Goal: Task Accomplishment & Management: Complete application form

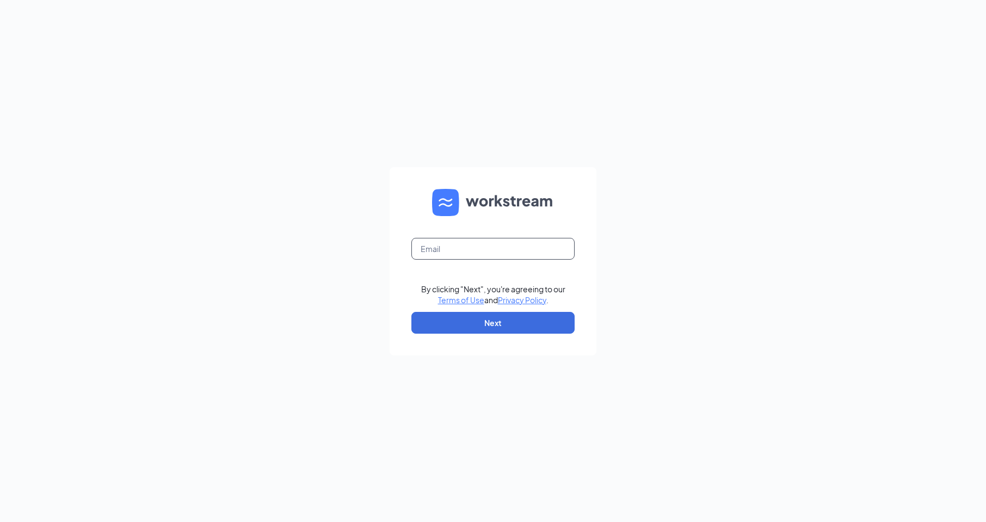
click at [508, 251] on input "text" at bounding box center [493, 249] width 163 height 22
type input "1377@internal-email.com"
click at [489, 323] on button "Next" at bounding box center [493, 323] width 163 height 22
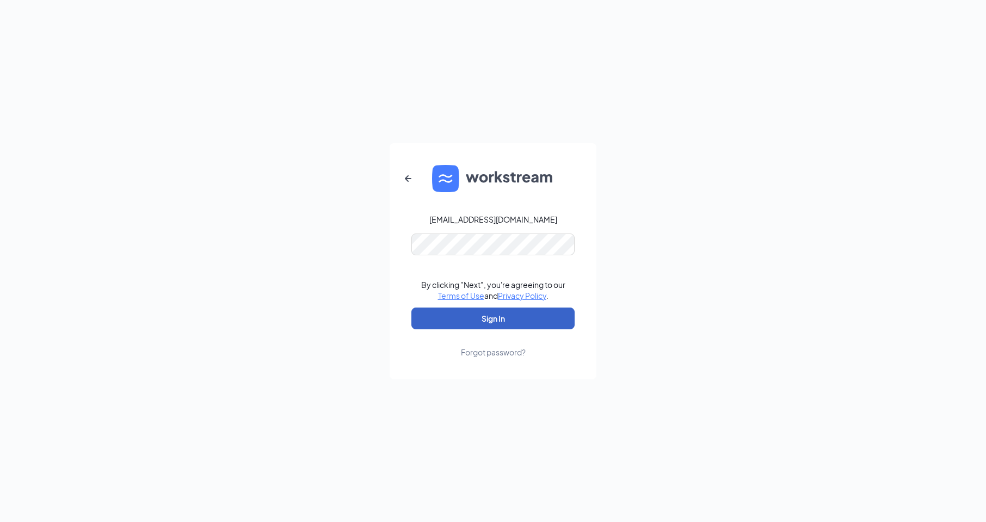
click at [501, 321] on button "Sign In" at bounding box center [493, 319] width 163 height 22
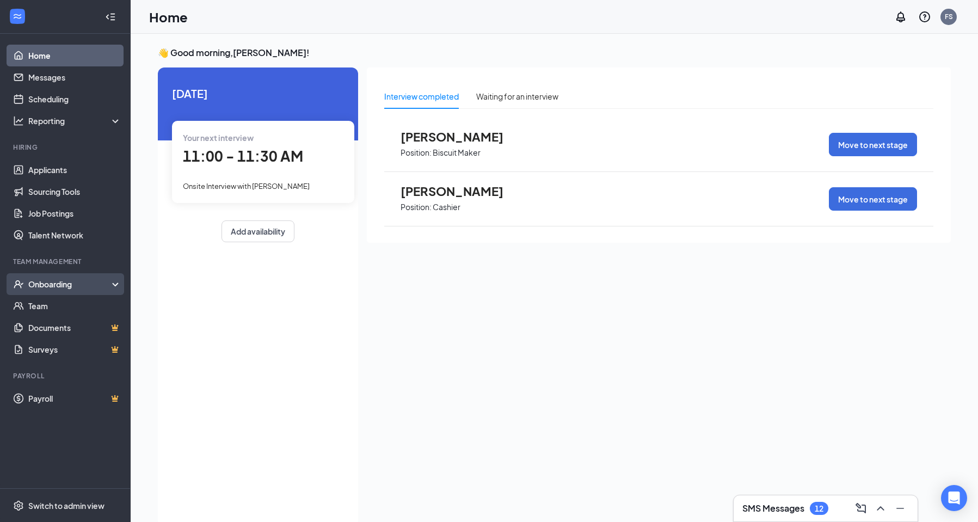
click at [69, 283] on div "Onboarding" at bounding box center [70, 284] width 84 height 11
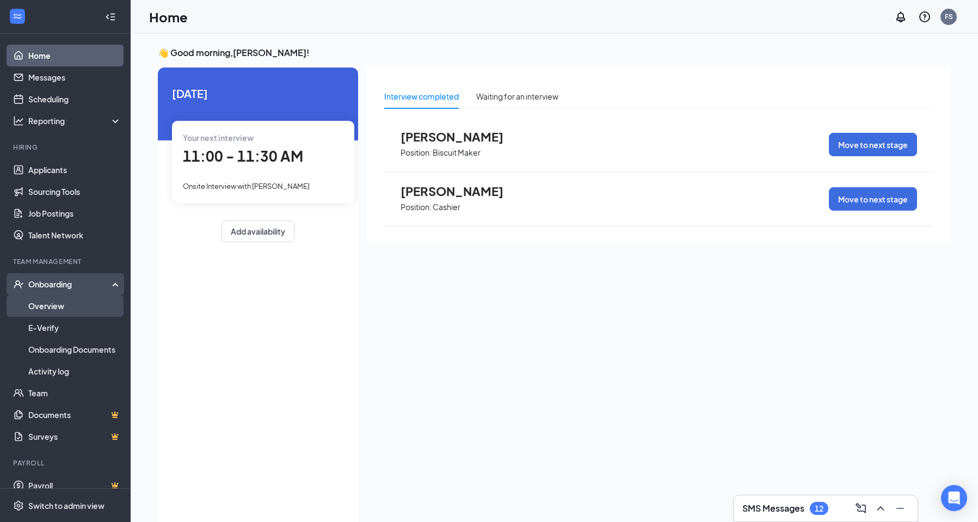
click at [65, 307] on link "Overview" at bounding box center [74, 306] width 93 height 22
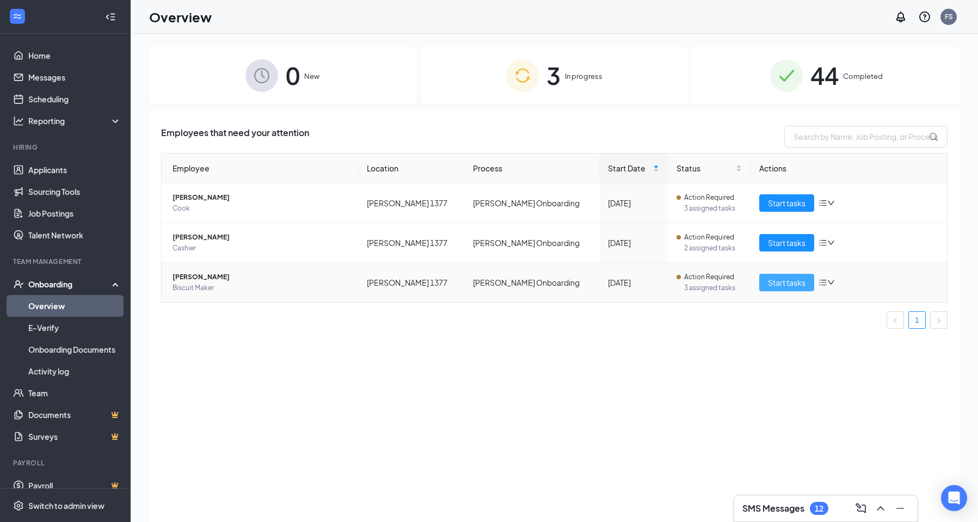
click at [799, 284] on span "Start tasks" at bounding box center [787, 283] width 38 height 12
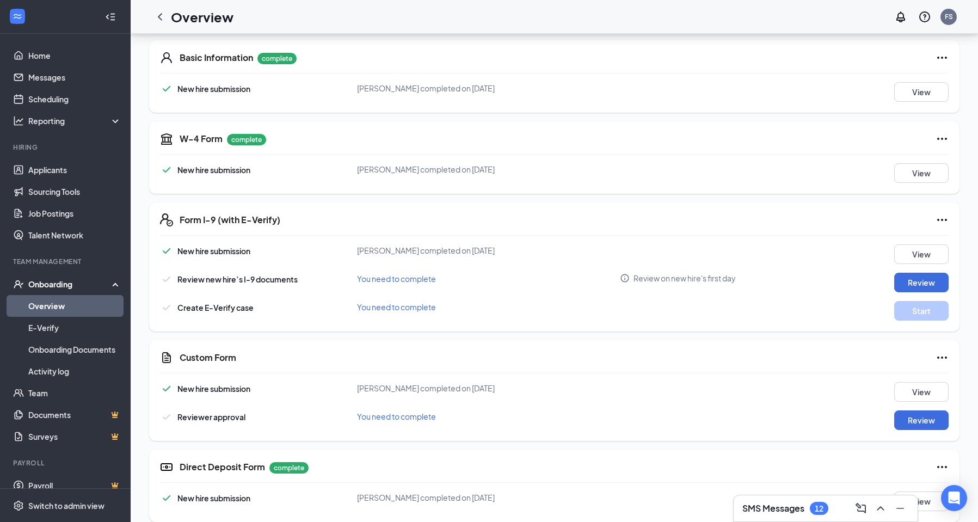
scroll to position [163, 0]
click at [913, 282] on button "Review" at bounding box center [921, 282] width 54 height 20
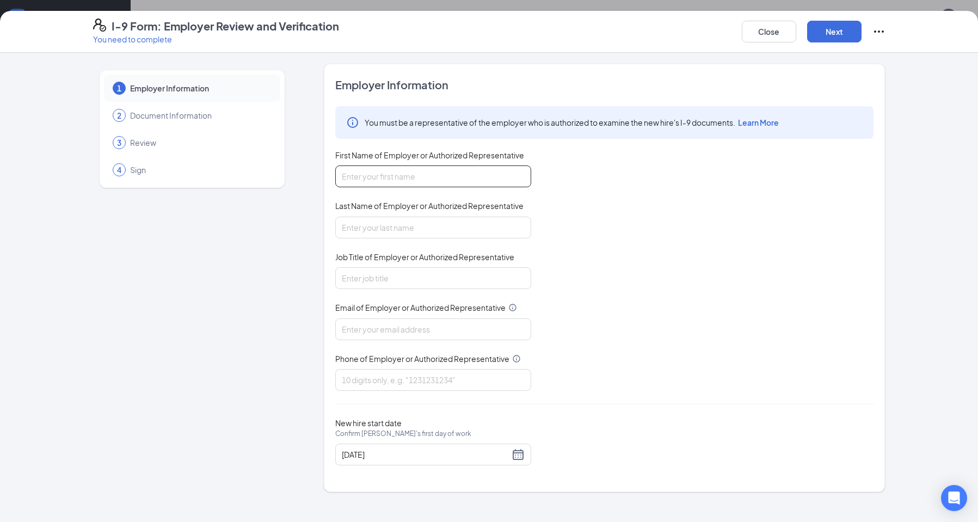
click at [420, 174] on input "First Name of Employer or Authorized Representative" at bounding box center [433, 176] width 196 height 22
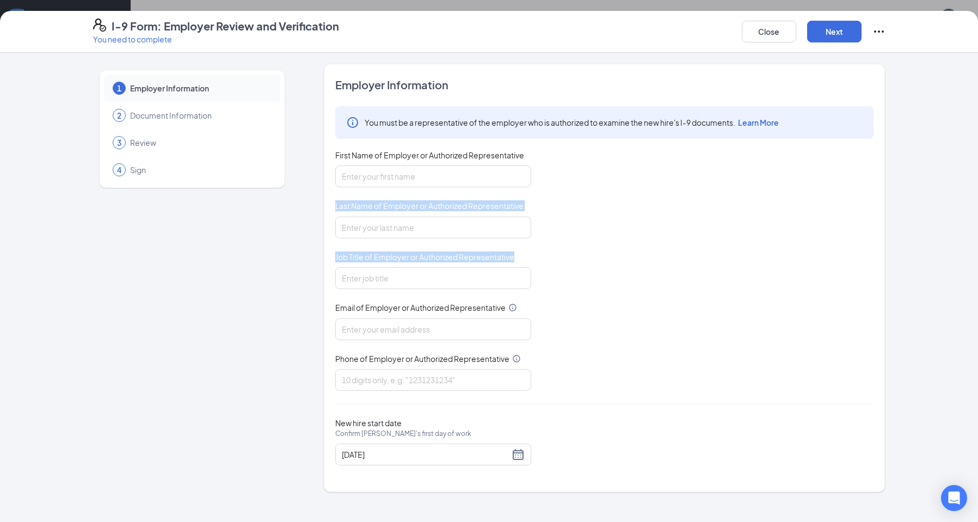
drag, startPoint x: 457, startPoint y: 383, endPoint x: 474, endPoint y: 522, distance: 139.8
click at [473, 522] on div "1 Employer Information 2 Document Information 3 Review 4 Sign Employer Informat…" at bounding box center [489, 287] width 978 height 469
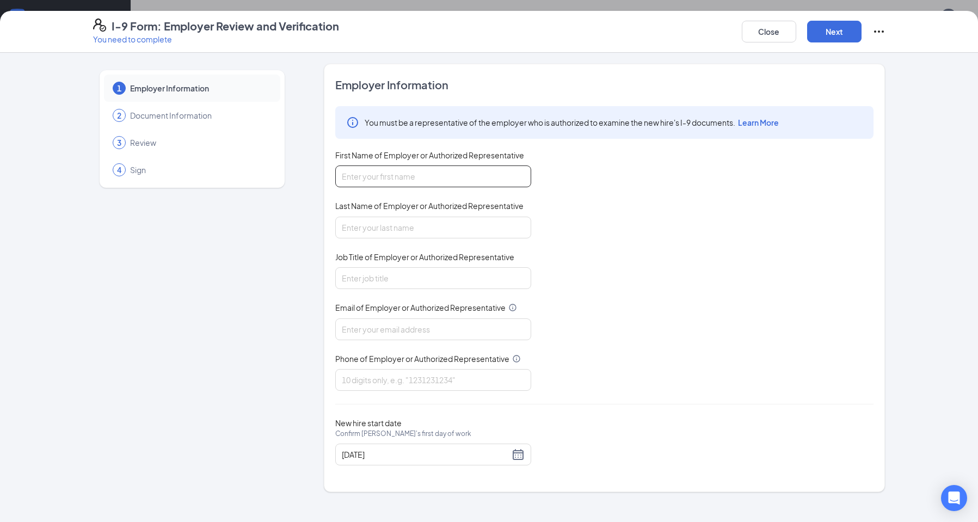
click at [372, 174] on input "First Name of Employer or Authorized Representative" at bounding box center [433, 176] width 196 height 22
type input "[PERSON_NAME]"
click at [435, 237] on input "Last Name of Employer or Authorized Representative" at bounding box center [433, 228] width 196 height 22
type input "law"
click at [407, 272] on input "Job Title of Employer or Authorized Representative" at bounding box center [433, 278] width 196 height 22
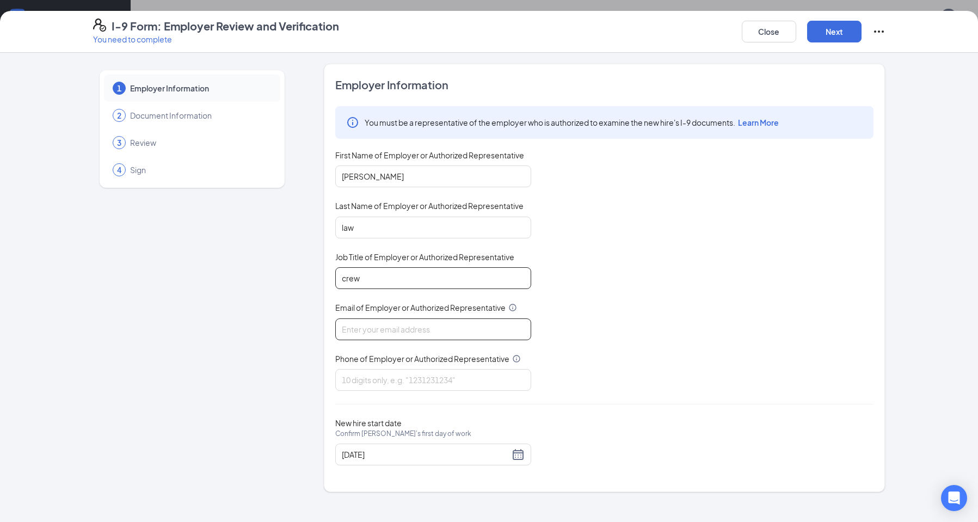
type input "crew"
click at [406, 335] on input "Email of Employer or Authorized Representative" at bounding box center [433, 329] width 196 height 22
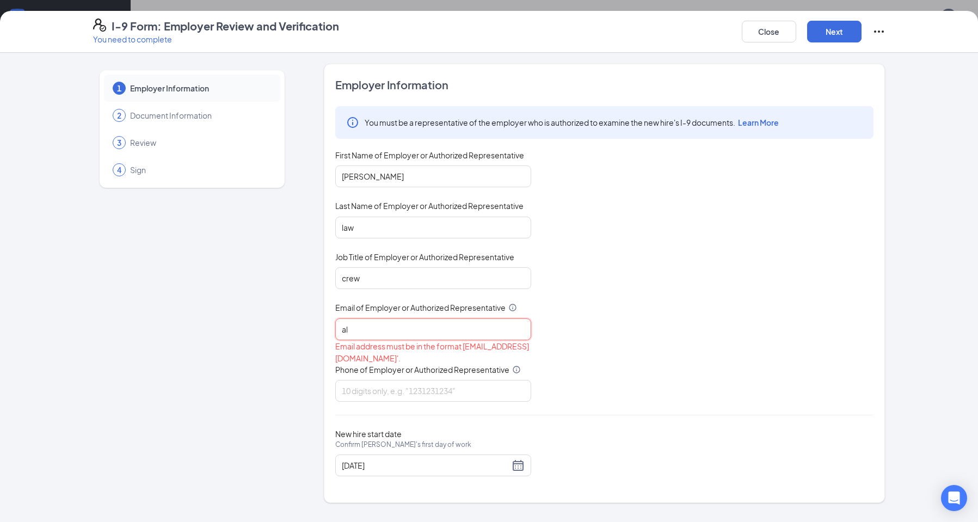
type input "a"
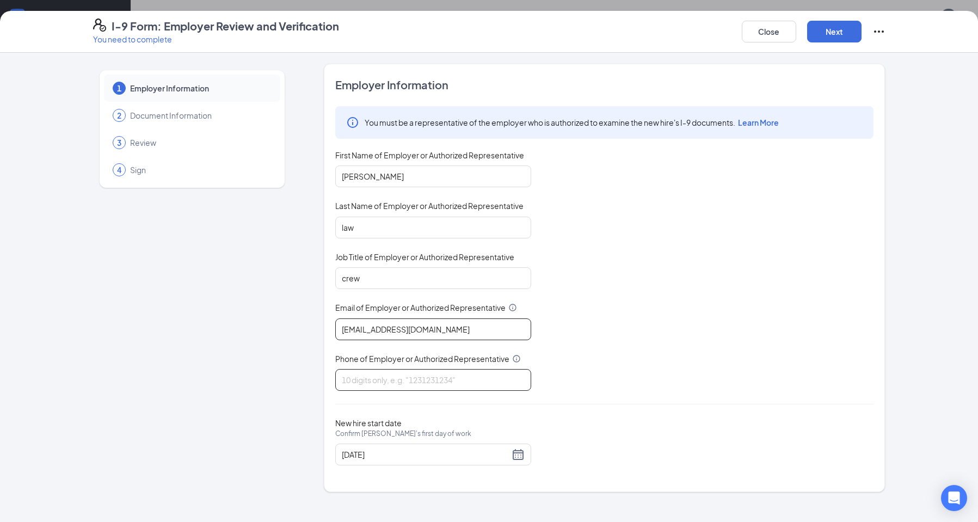
type input "[EMAIL_ADDRESS][DOMAIN_NAME]"
click at [387, 382] on input "Phone of Employer or Authorized Representative" at bounding box center [433, 380] width 196 height 22
type input "2517694188"
click at [831, 32] on button "Next" at bounding box center [834, 32] width 54 height 22
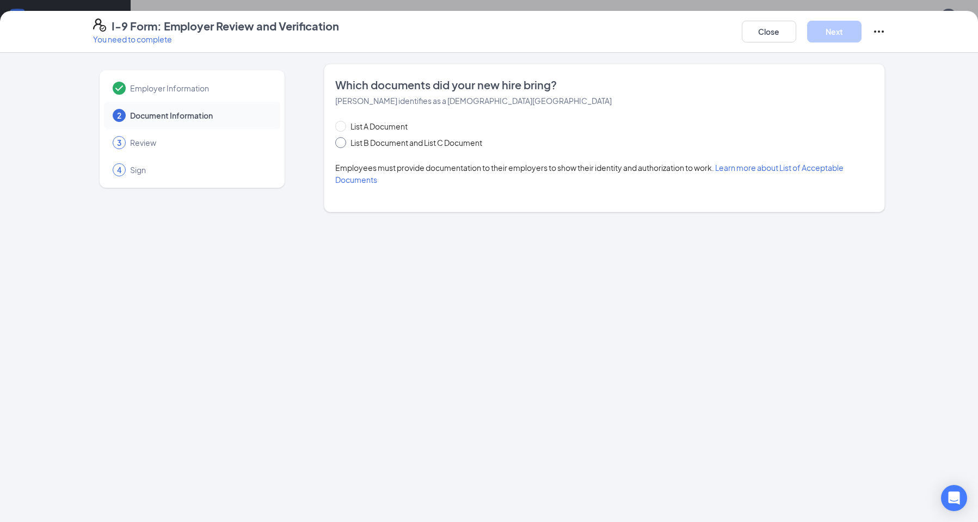
click at [347, 142] on span "List B Document and List C Document" at bounding box center [416, 143] width 140 height 12
click at [343, 142] on input "List B Document and List C Document" at bounding box center [339, 141] width 8 height 8
radio input "true"
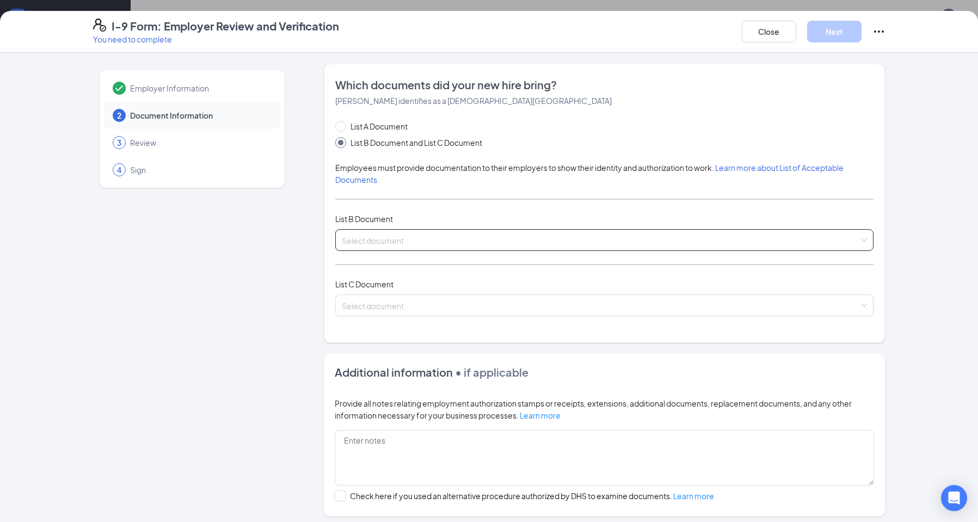
click at [467, 244] on input "search" at bounding box center [601, 238] width 518 height 16
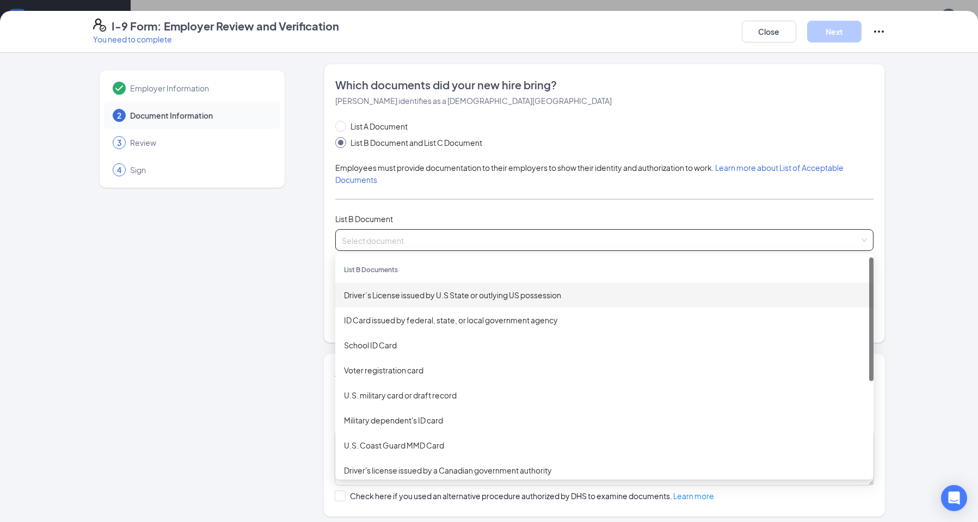
click at [463, 291] on div "Driver’s License issued by U.S State or outlying US possession" at bounding box center [604, 295] width 521 height 12
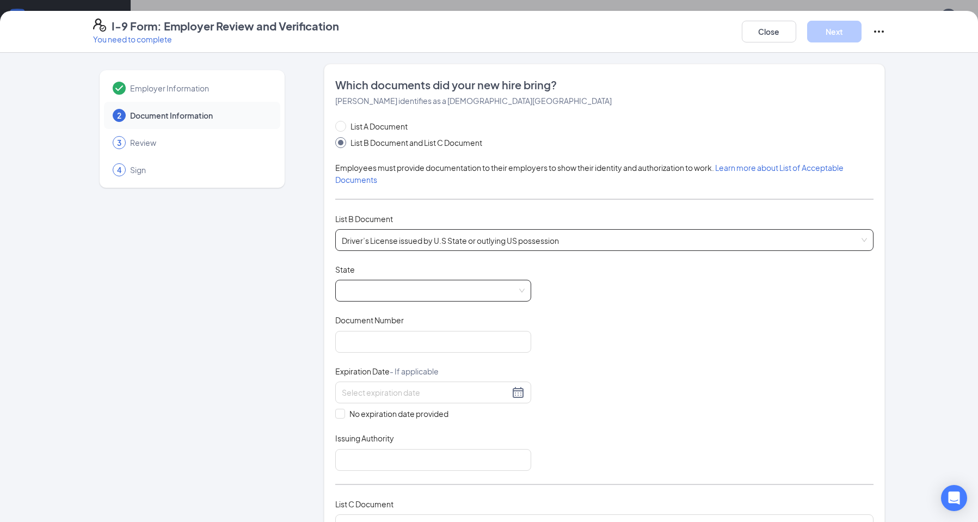
click at [428, 293] on span at bounding box center [433, 290] width 183 height 21
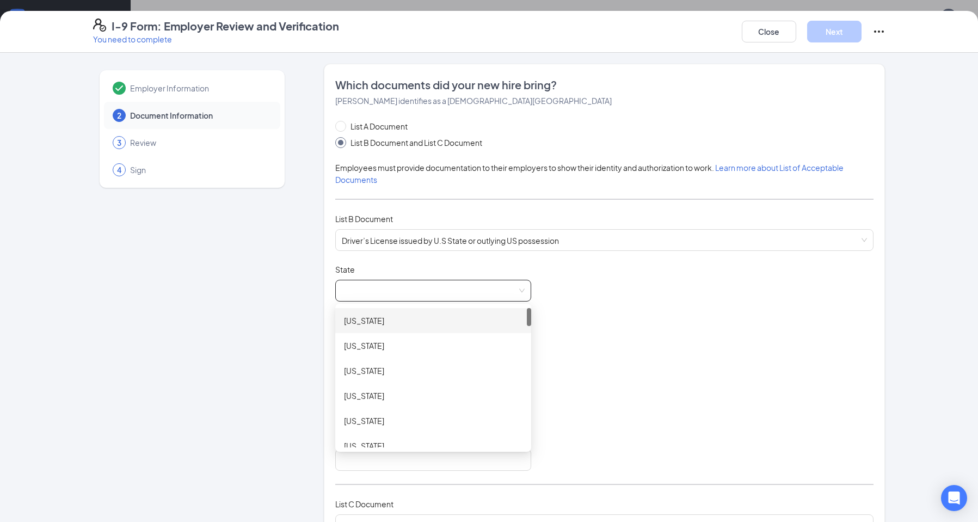
click at [414, 314] on div "[US_STATE]" at bounding box center [433, 320] width 196 height 25
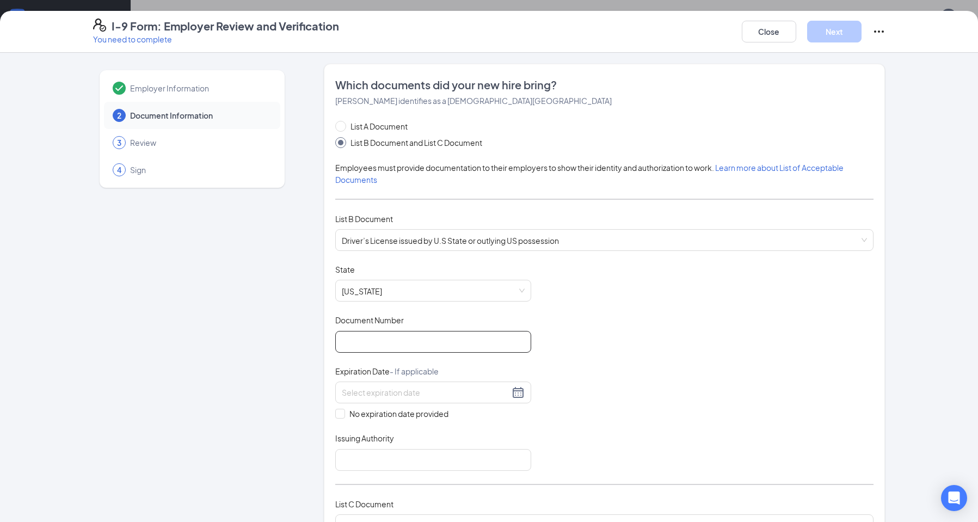
click at [434, 344] on input "Document Number" at bounding box center [433, 342] width 196 height 22
drag, startPoint x: 782, startPoint y: 270, endPoint x: 780, endPoint y: 264, distance: 6.6
click at [780, 263] on div "List A Document List B Document and List C Document Employees must provide docu…" at bounding box center [604, 334] width 538 height 429
click at [441, 342] on input "Document Number" at bounding box center [433, 342] width 196 height 22
type input "i10109570"
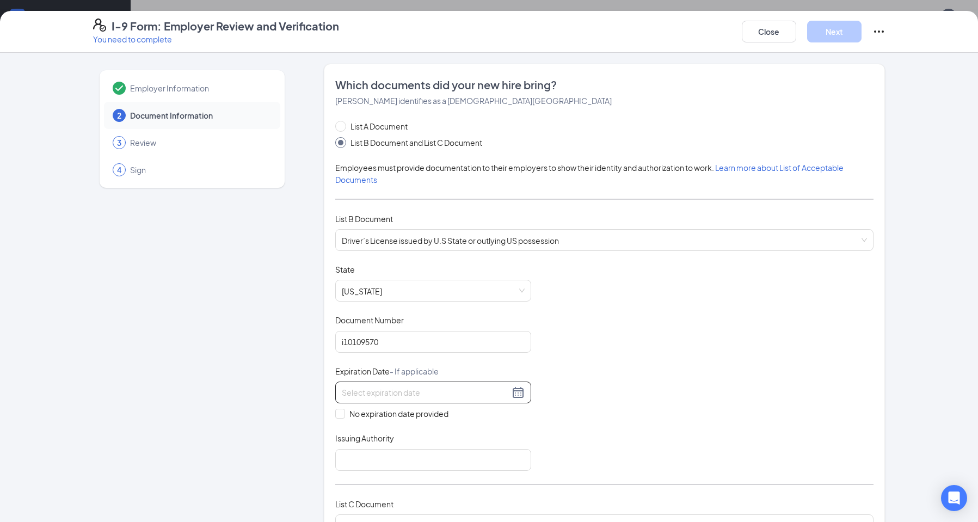
click at [403, 391] on input at bounding box center [426, 393] width 168 height 12
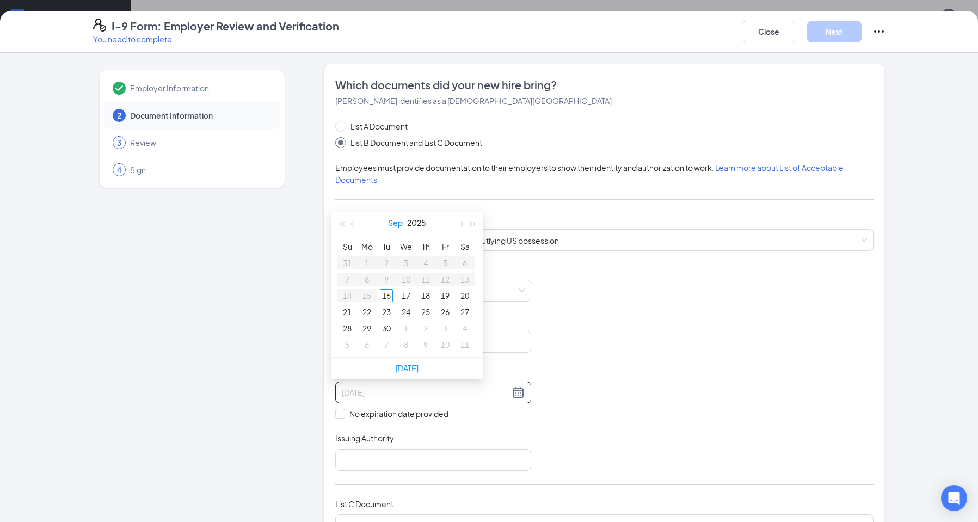
type input "[DATE]"
click at [352, 224] on span "button" at bounding box center [353, 224] width 5 height 5
click at [351, 225] on button "button" at bounding box center [353, 223] width 12 height 22
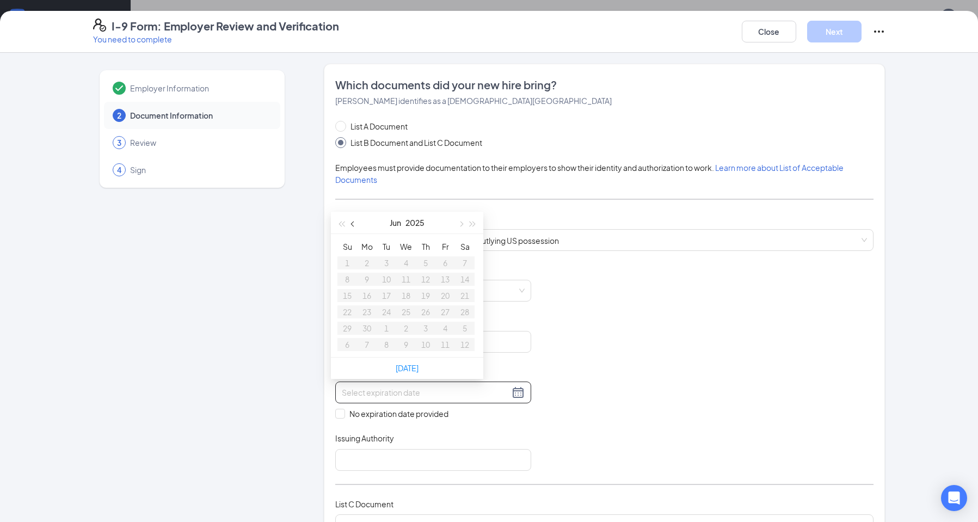
click at [351, 225] on button "button" at bounding box center [353, 223] width 12 height 22
click at [475, 226] on button "button" at bounding box center [473, 223] width 12 height 22
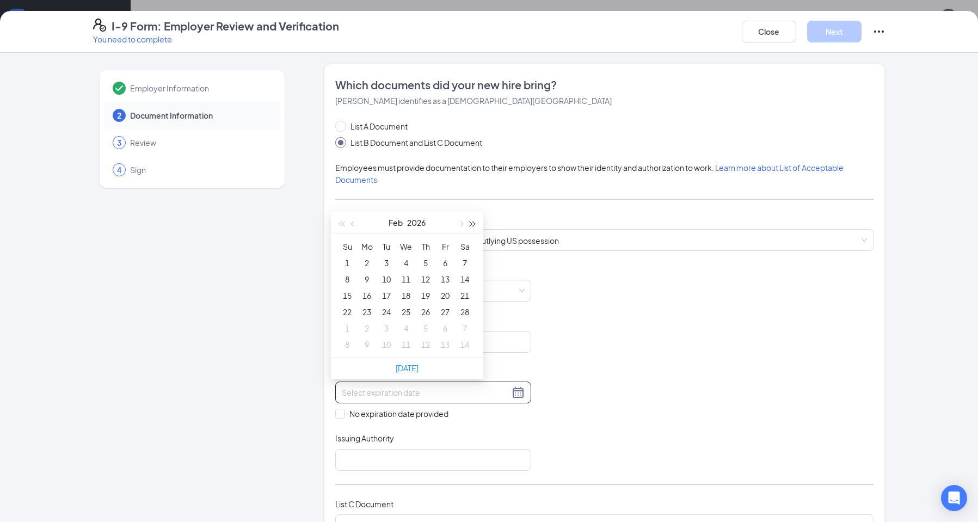
click at [475, 226] on button "button" at bounding box center [473, 223] width 12 height 22
click at [357, 223] on button "button" at bounding box center [353, 223] width 12 height 22
click at [342, 224] on span "button" at bounding box center [341, 224] width 5 height 5
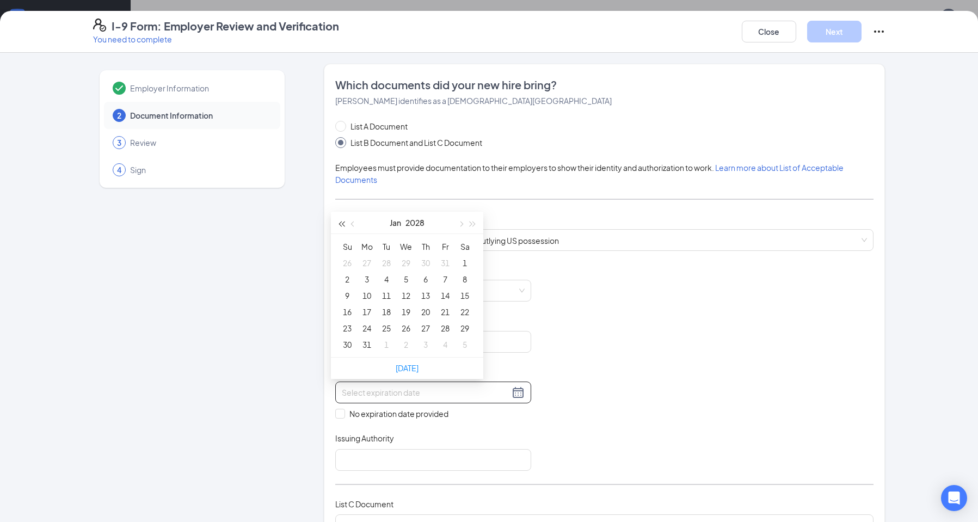
click at [342, 224] on span "button" at bounding box center [341, 224] width 5 height 5
click at [458, 225] on button "button" at bounding box center [461, 223] width 12 height 22
type input "[DATE]"
click at [350, 328] on div "28" at bounding box center [347, 328] width 13 height 13
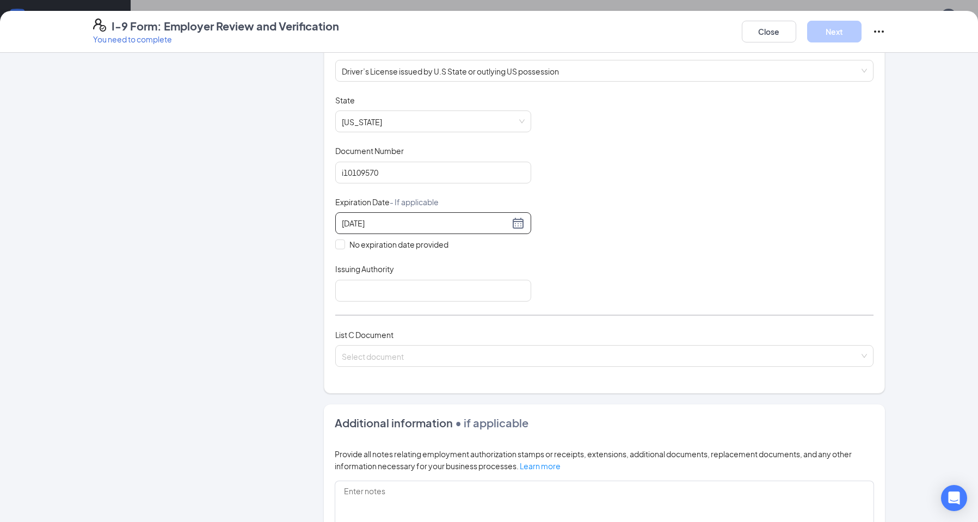
scroll to position [218, 0]
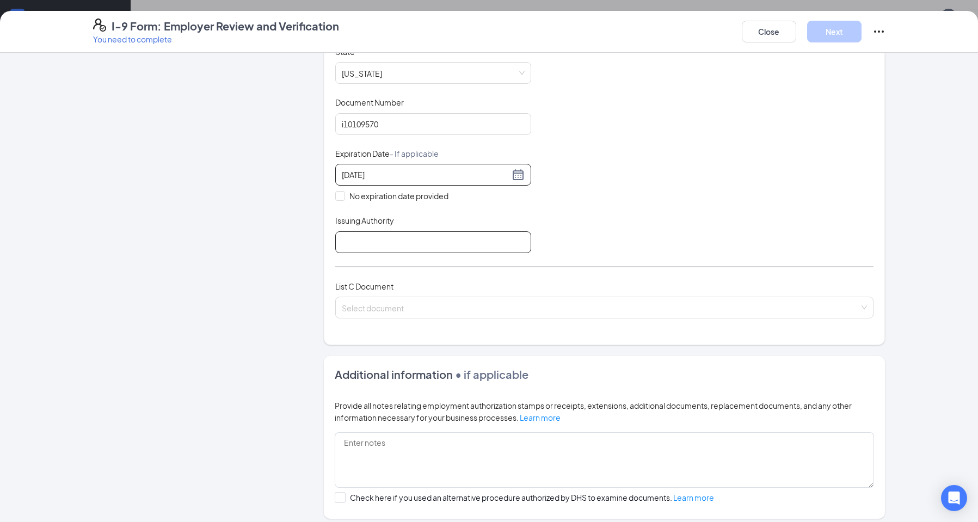
click at [433, 239] on input "Issuing Authority" at bounding box center [433, 242] width 196 height 22
type input "[US_STATE]"
click at [434, 308] on input "search" at bounding box center [601, 305] width 518 height 16
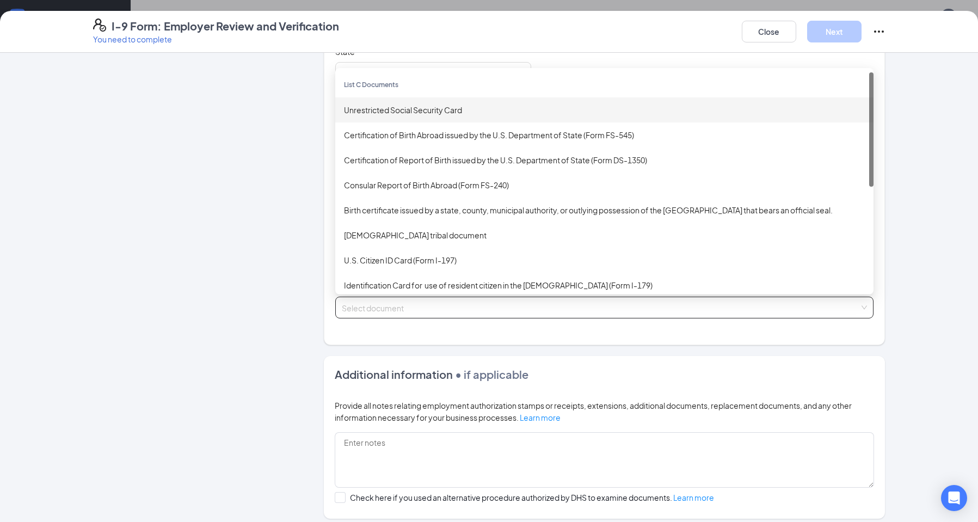
click at [381, 118] on div "Unrestricted Social Security Card" at bounding box center [604, 109] width 538 height 25
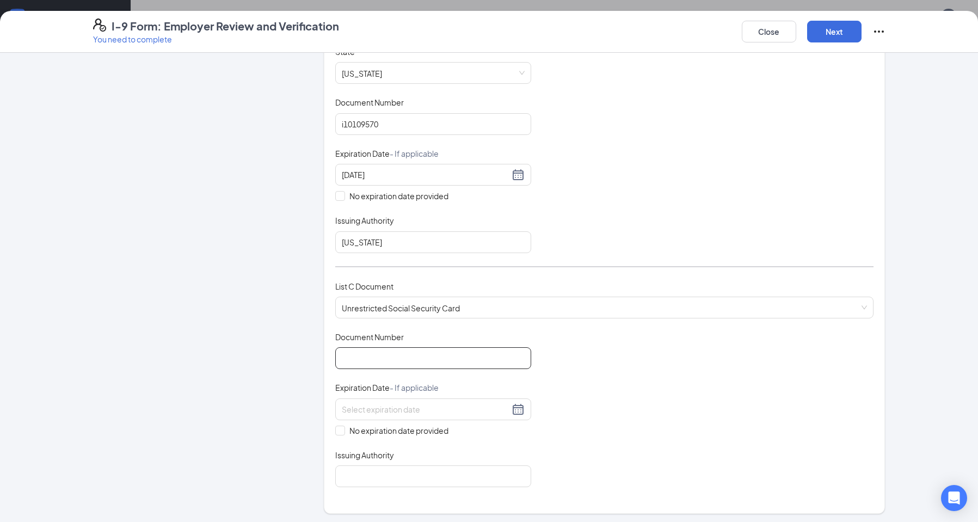
click at [427, 353] on input "Document Number" at bounding box center [433, 358] width 196 height 22
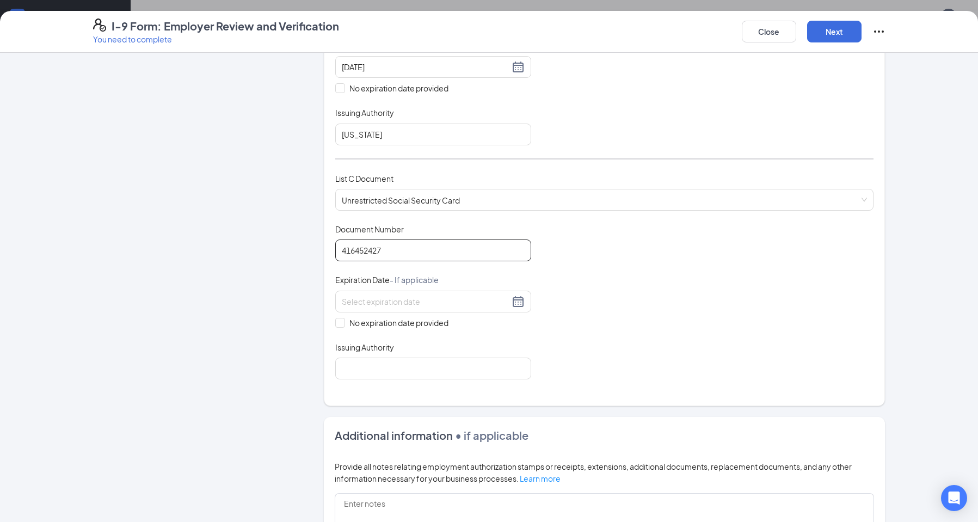
scroll to position [327, 0]
type input "416452427"
click at [340, 312] on div "No expiration date provided" at bounding box center [433, 309] width 196 height 38
click at [340, 326] on span at bounding box center [340, 322] width 10 height 10
click at [340, 324] on input "No expiration date provided" at bounding box center [339, 321] width 8 height 8
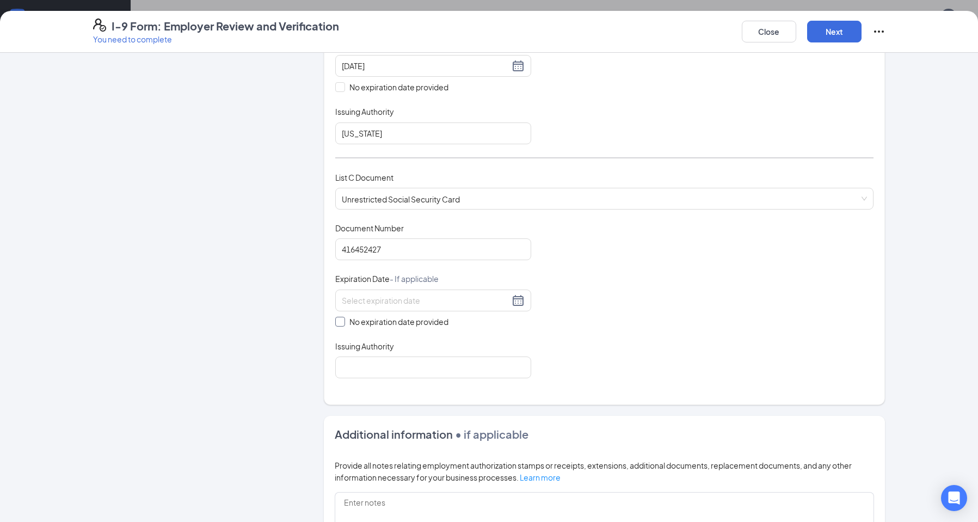
checkbox input "true"
click at [359, 396] on div "Which documents did your new hire bring? [PERSON_NAME] identifies as a [DEMOGRA…" at bounding box center [604, 72] width 561 height 670
click at [360, 375] on input "Issuing Authority" at bounding box center [433, 370] width 196 height 22
type input "Social Security"
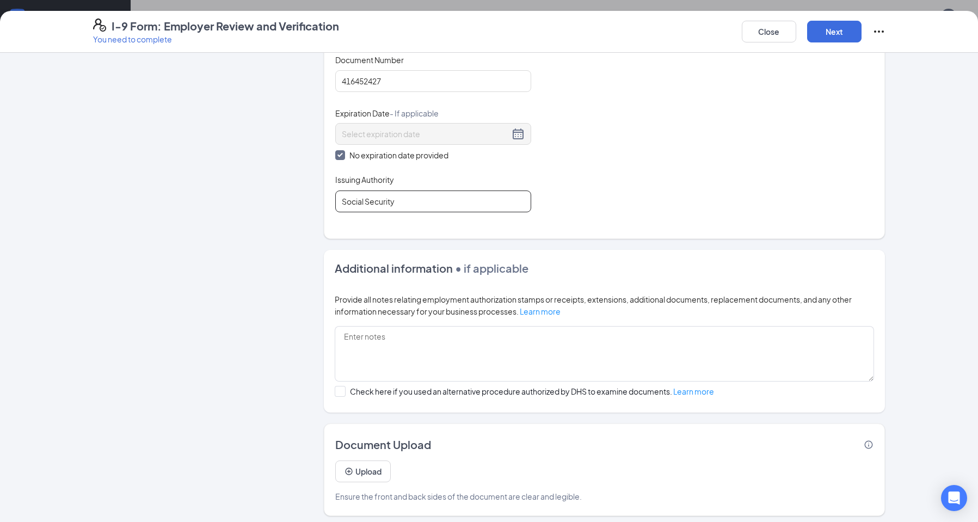
scroll to position [500, 0]
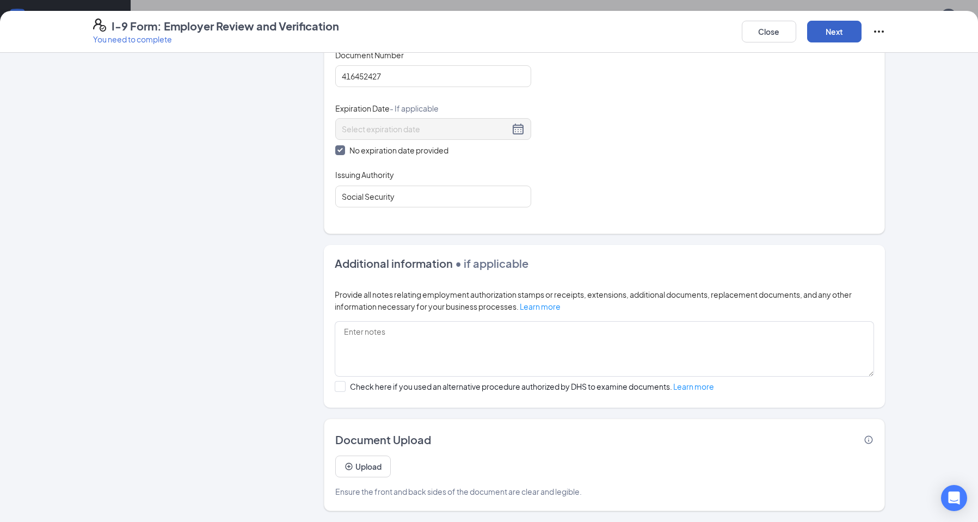
click at [840, 28] on button "Next" at bounding box center [834, 32] width 54 height 22
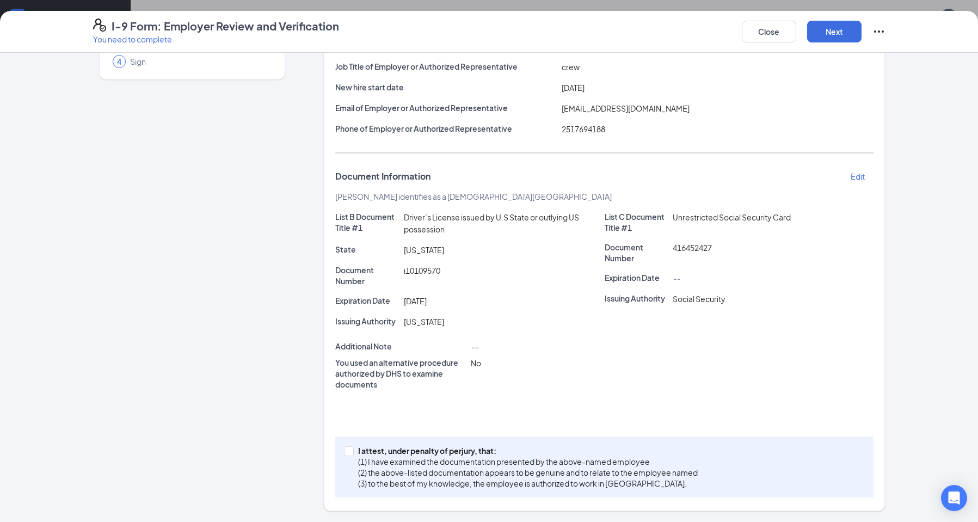
click at [348, 438] on div "I attest, under penalty of [PERSON_NAME], that: (1) I have examined the documen…" at bounding box center [604, 467] width 538 height 61
click at [348, 446] on label "I attest, under penalty of [PERSON_NAME], that: (1) I have examined the documen…" at bounding box center [523, 467] width 358 height 44
click at [348, 446] on input "I attest, under penalty of [PERSON_NAME], that: (1) I have examined the documen…" at bounding box center [348, 450] width 8 height 8
checkbox input "true"
click at [833, 38] on button "Next" at bounding box center [834, 32] width 54 height 22
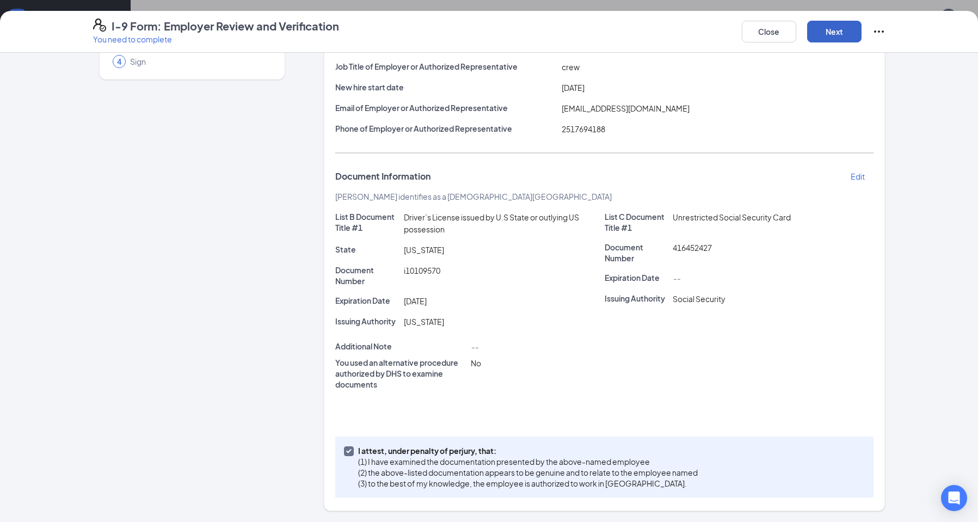
click at [848, 27] on button "Next" at bounding box center [834, 32] width 54 height 22
click at [764, 31] on button "Close" at bounding box center [769, 32] width 54 height 22
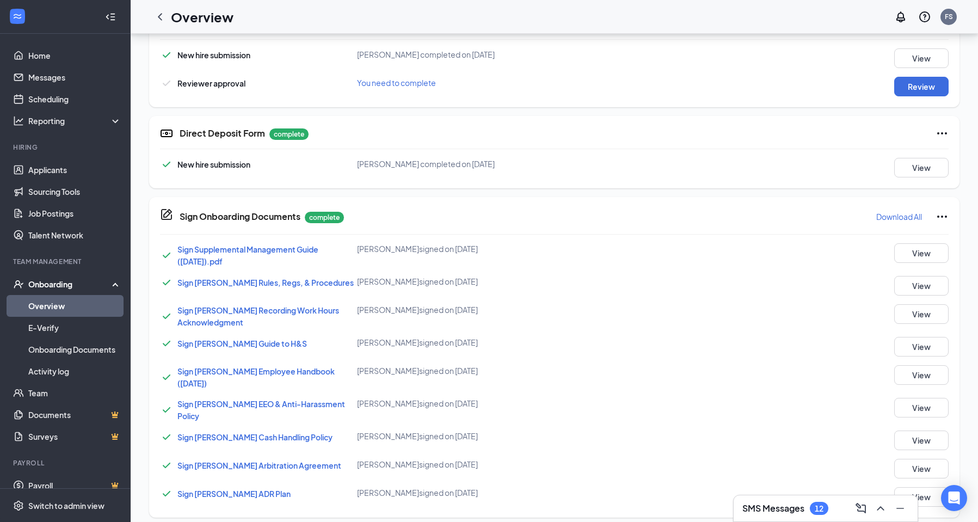
scroll to position [185, 0]
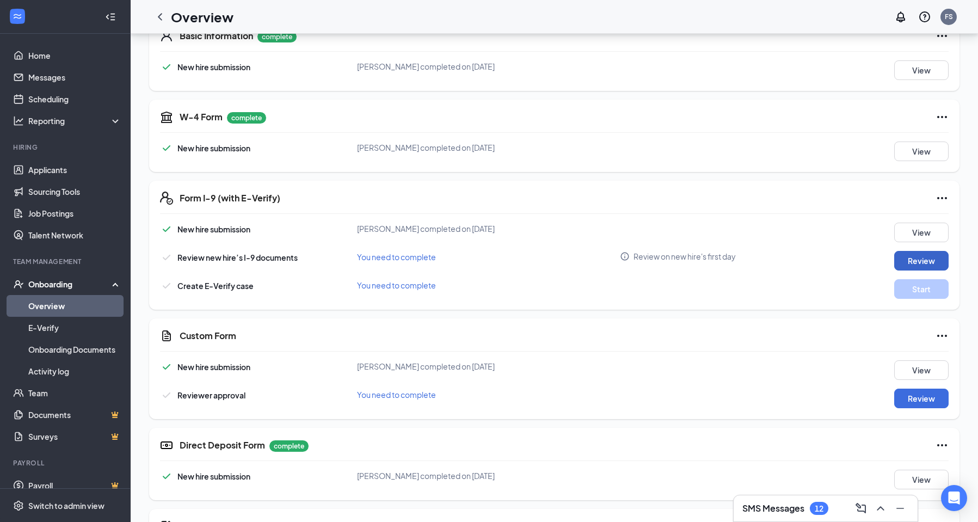
click at [923, 255] on button "Review" at bounding box center [921, 261] width 54 height 20
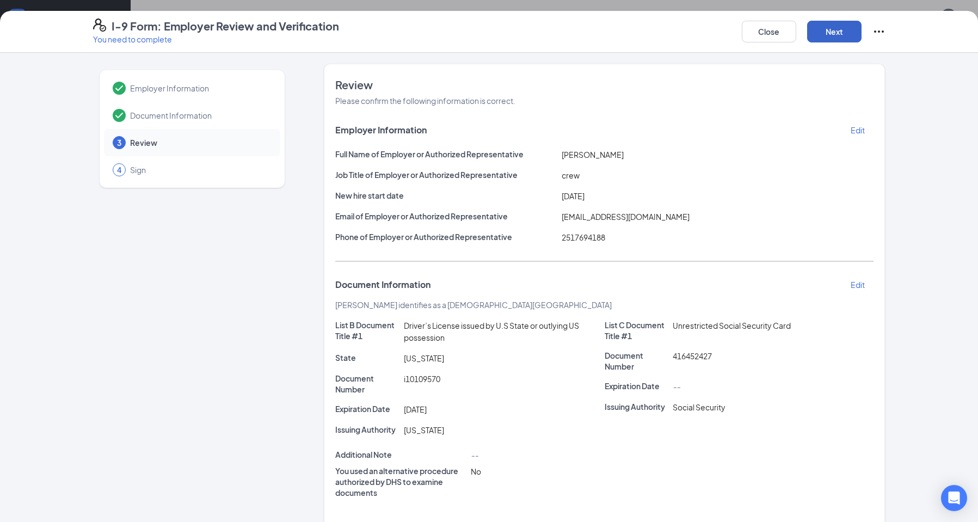
click at [841, 35] on button "Next" at bounding box center [834, 32] width 54 height 22
click at [773, 31] on button "Close" at bounding box center [769, 32] width 54 height 22
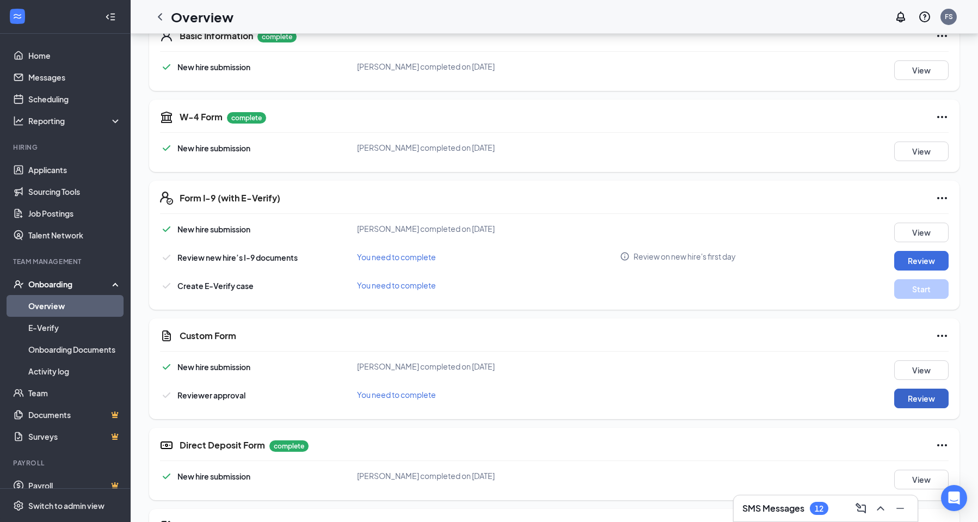
click at [921, 397] on button "Review" at bounding box center [921, 399] width 54 height 20
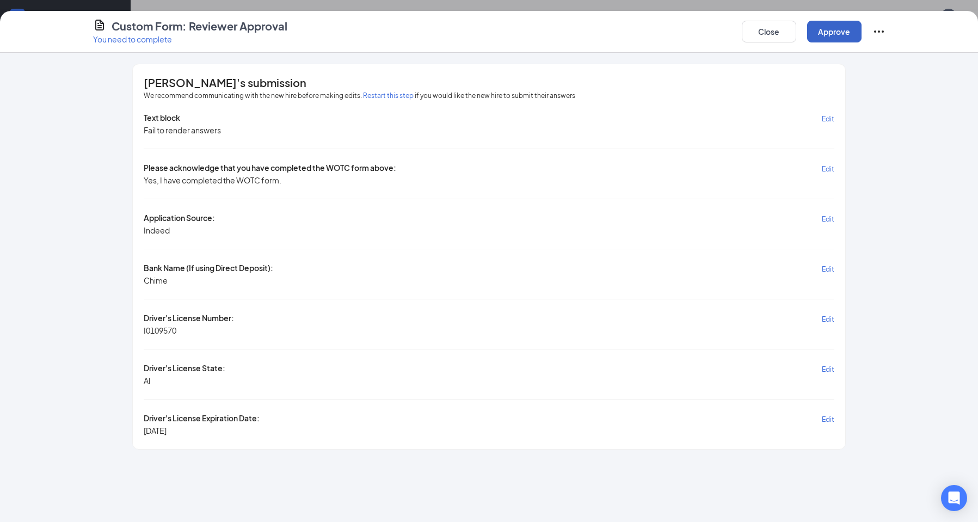
click at [835, 33] on button "Approve" at bounding box center [834, 32] width 54 height 22
click at [777, 33] on button "Close" at bounding box center [769, 32] width 54 height 22
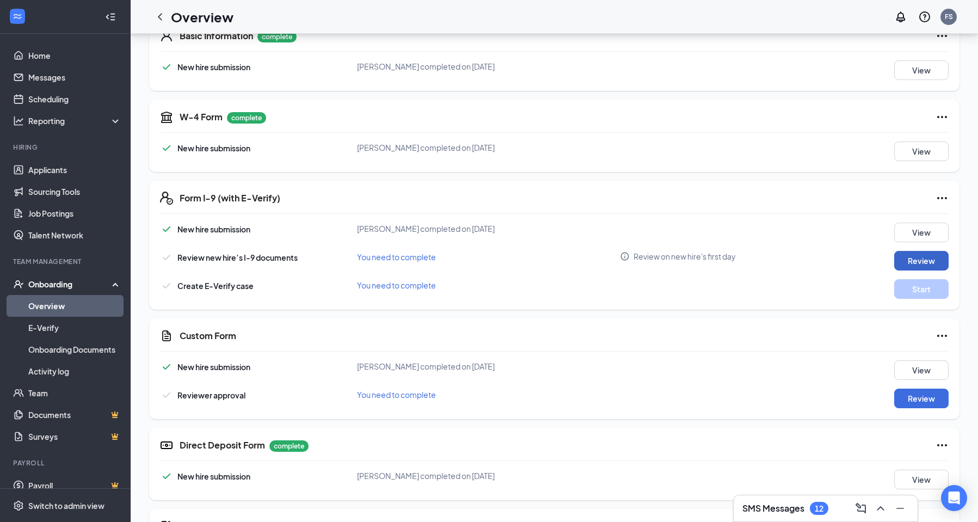
click at [921, 261] on button "Review" at bounding box center [921, 261] width 54 height 20
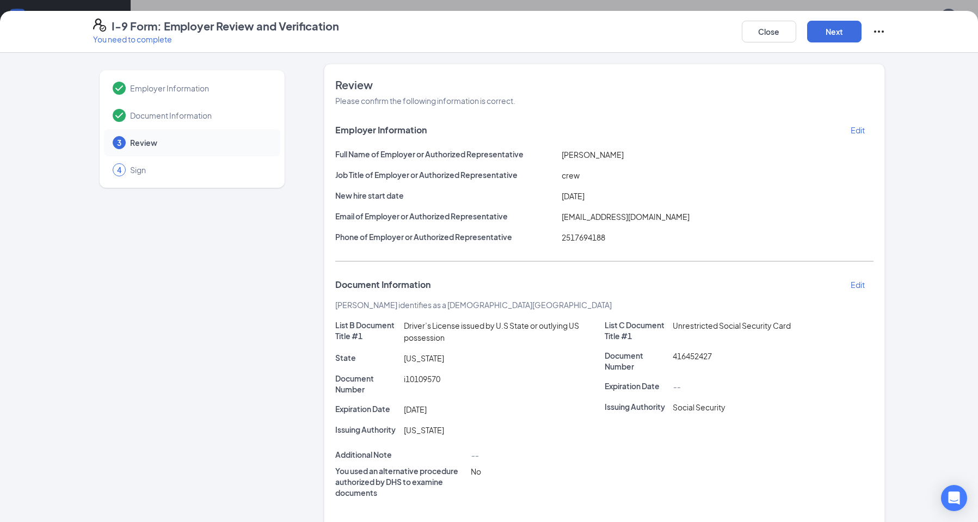
click at [854, 286] on p "Edit" at bounding box center [858, 284] width 14 height 11
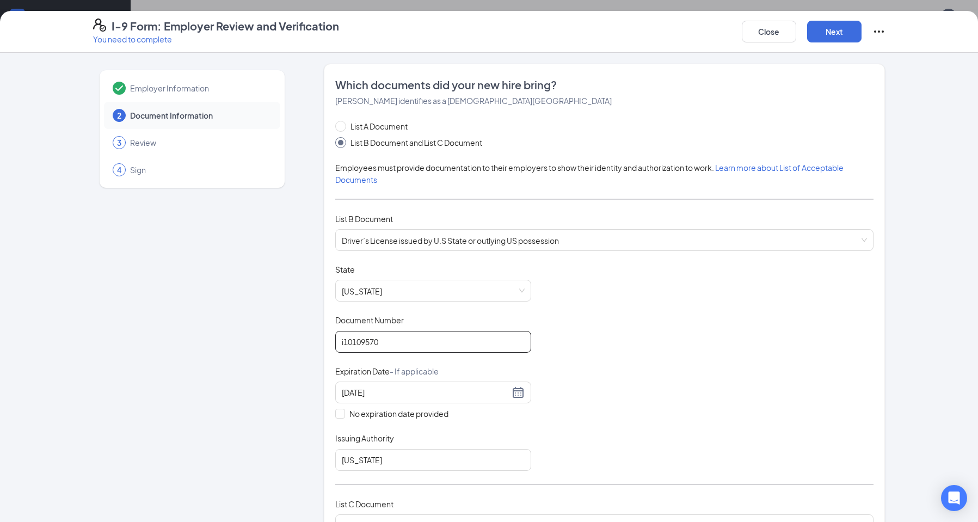
click at [341, 341] on input "i10109570" at bounding box center [433, 342] width 196 height 22
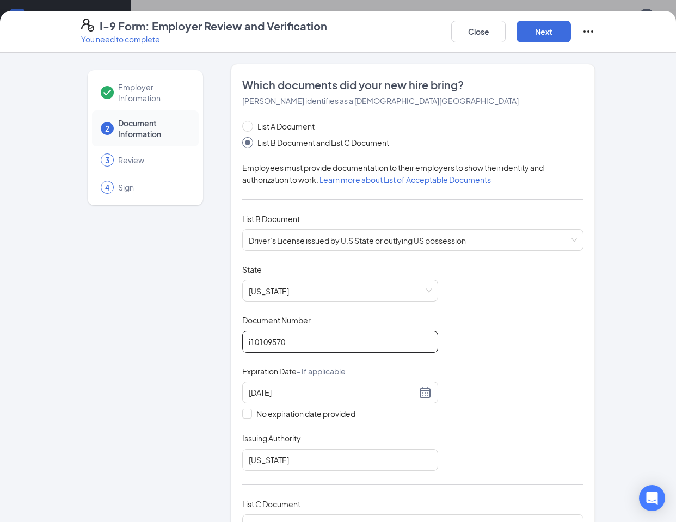
drag, startPoint x: 293, startPoint y: 342, endPoint x: 227, endPoint y: 361, distance: 68.4
click at [233, 348] on div "Which documents did your new hire bring? [PERSON_NAME] identifies as a [DEMOGRA…" at bounding box center [413, 399] width 364 height 670
click at [308, 326] on div "Document Number" at bounding box center [340, 323] width 196 height 16
click at [311, 346] on input "I10109" at bounding box center [340, 342] width 196 height 22
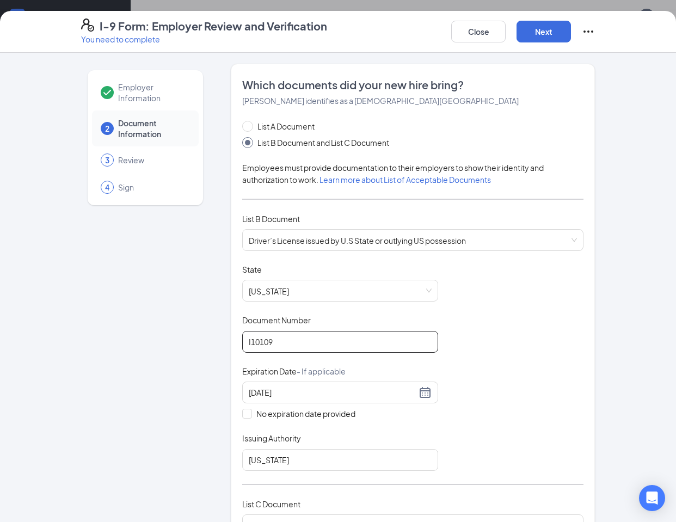
click at [321, 345] on input "I10109" at bounding box center [340, 342] width 196 height 22
type input "I10109570"
click at [543, 23] on button "Next" at bounding box center [544, 32] width 54 height 22
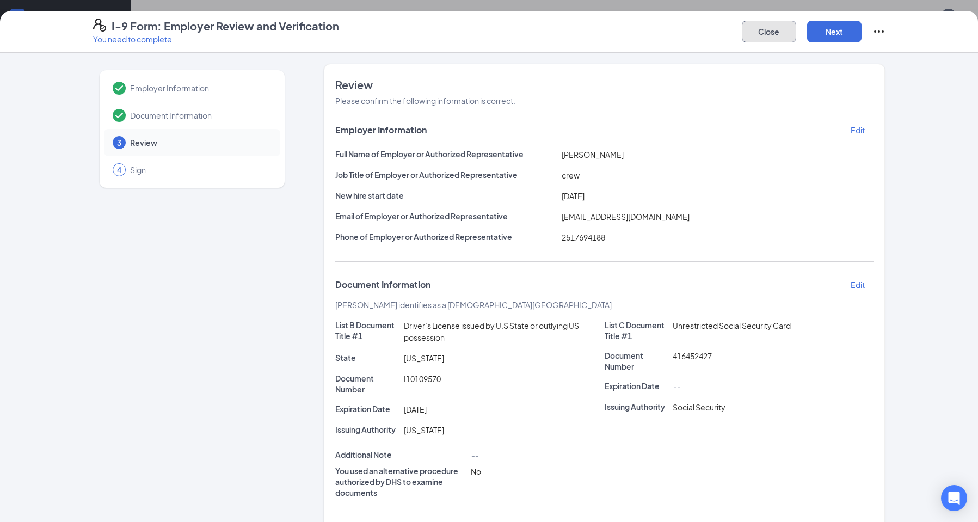
click at [780, 34] on button "Close" at bounding box center [769, 32] width 54 height 22
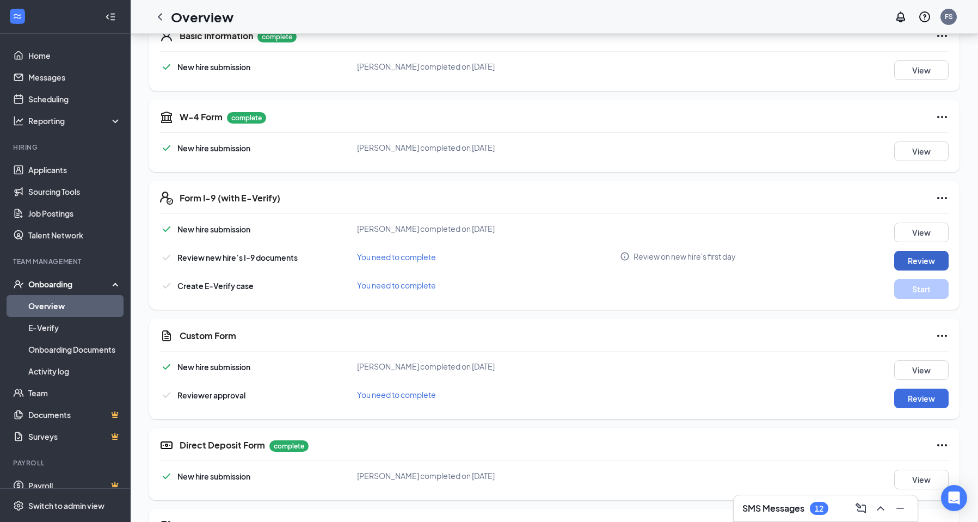
click at [942, 262] on button "Review" at bounding box center [921, 261] width 54 height 20
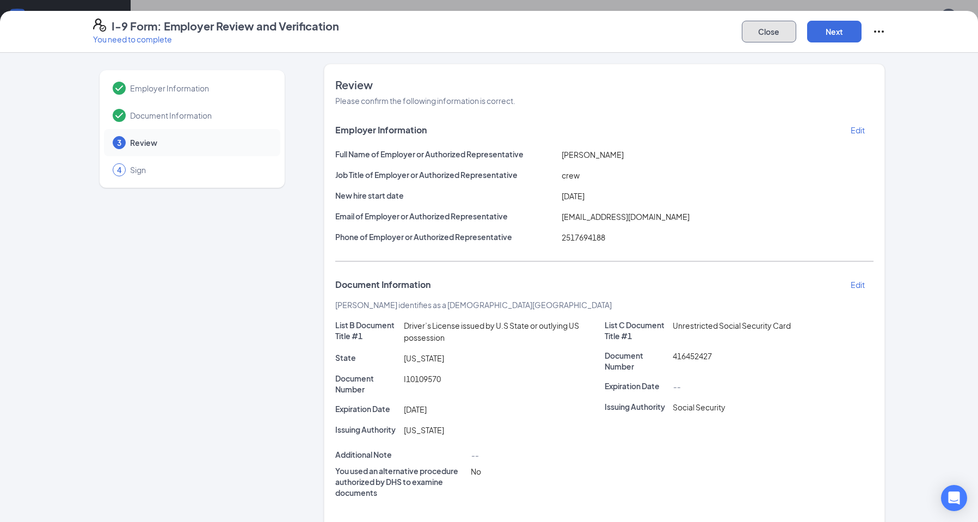
click at [782, 38] on button "Close" at bounding box center [769, 32] width 54 height 22
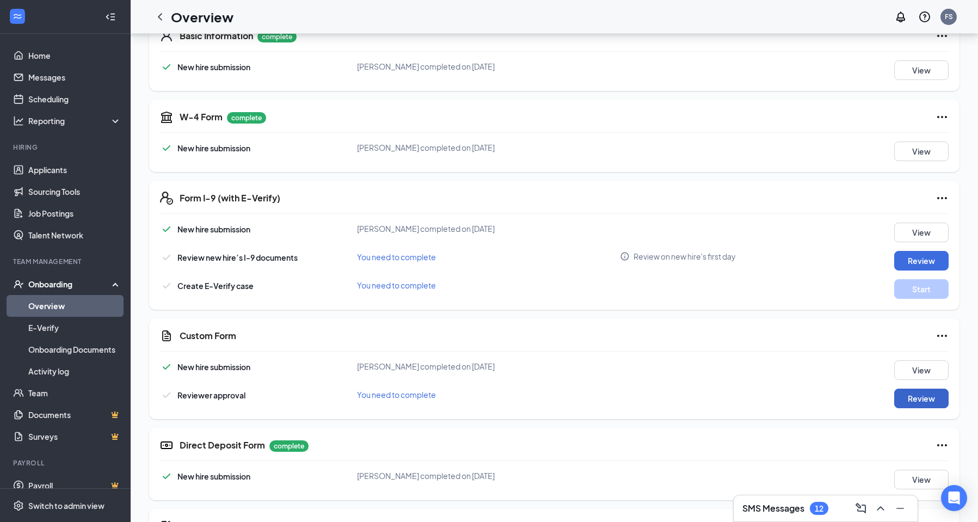
click at [902, 398] on button "Review" at bounding box center [921, 399] width 54 height 20
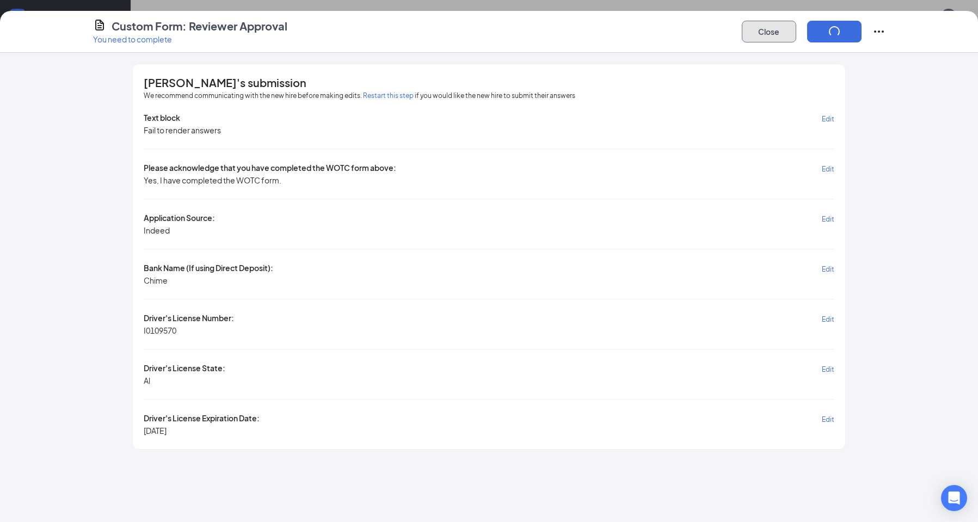
click at [769, 30] on button "Close" at bounding box center [769, 32] width 54 height 22
